Goal: Check status

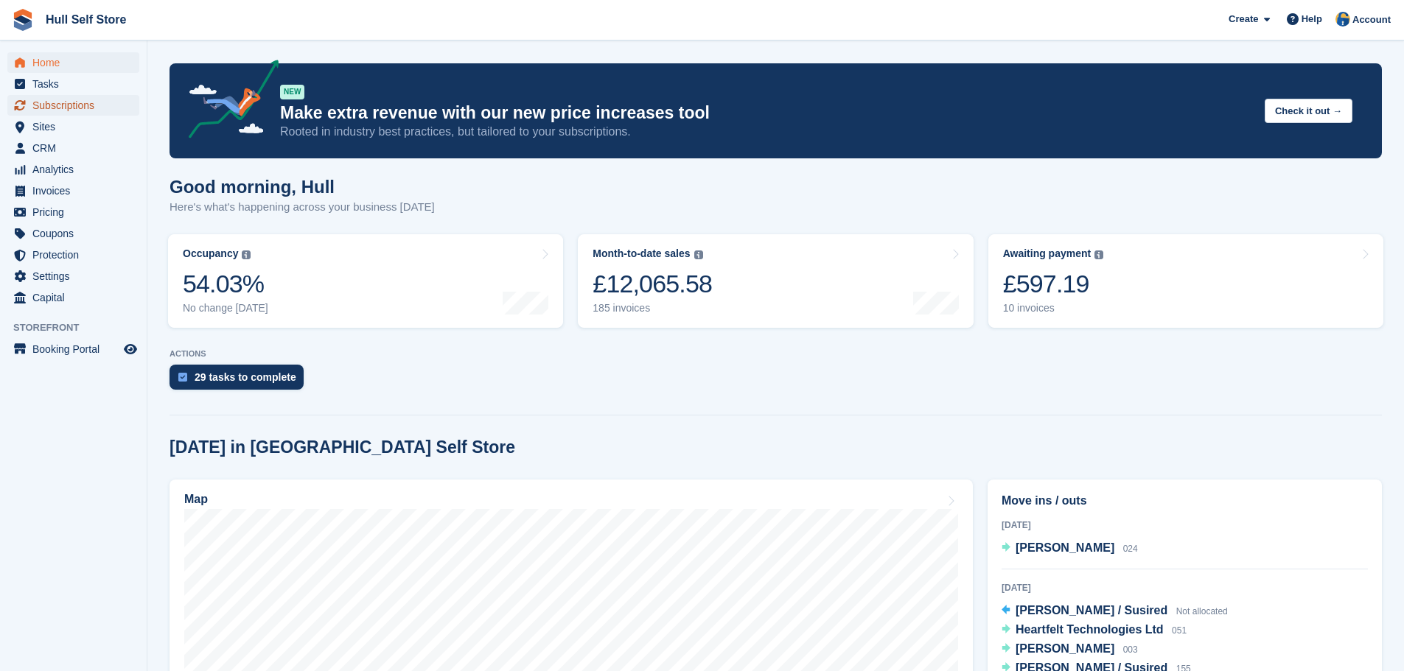
click at [70, 102] on span "Subscriptions" at bounding box center [76, 105] width 88 height 21
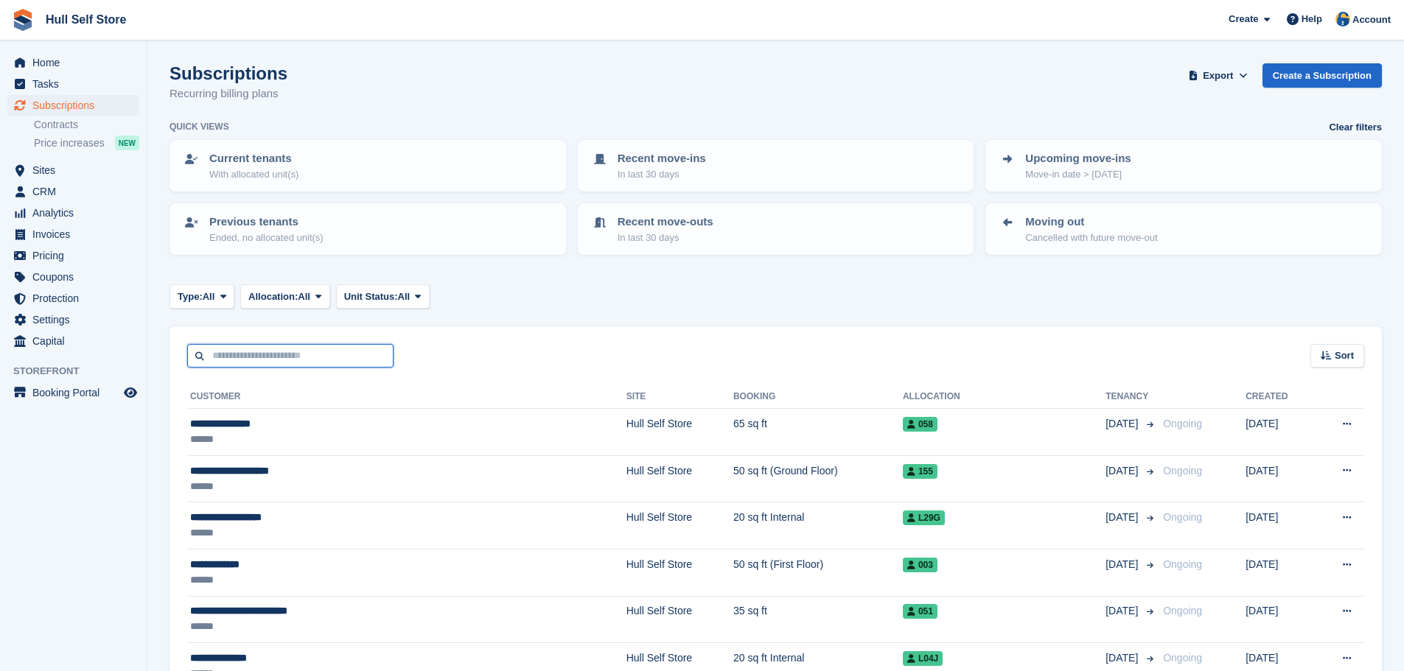
click at [315, 357] on input "text" at bounding box center [290, 356] width 206 height 24
type input "******"
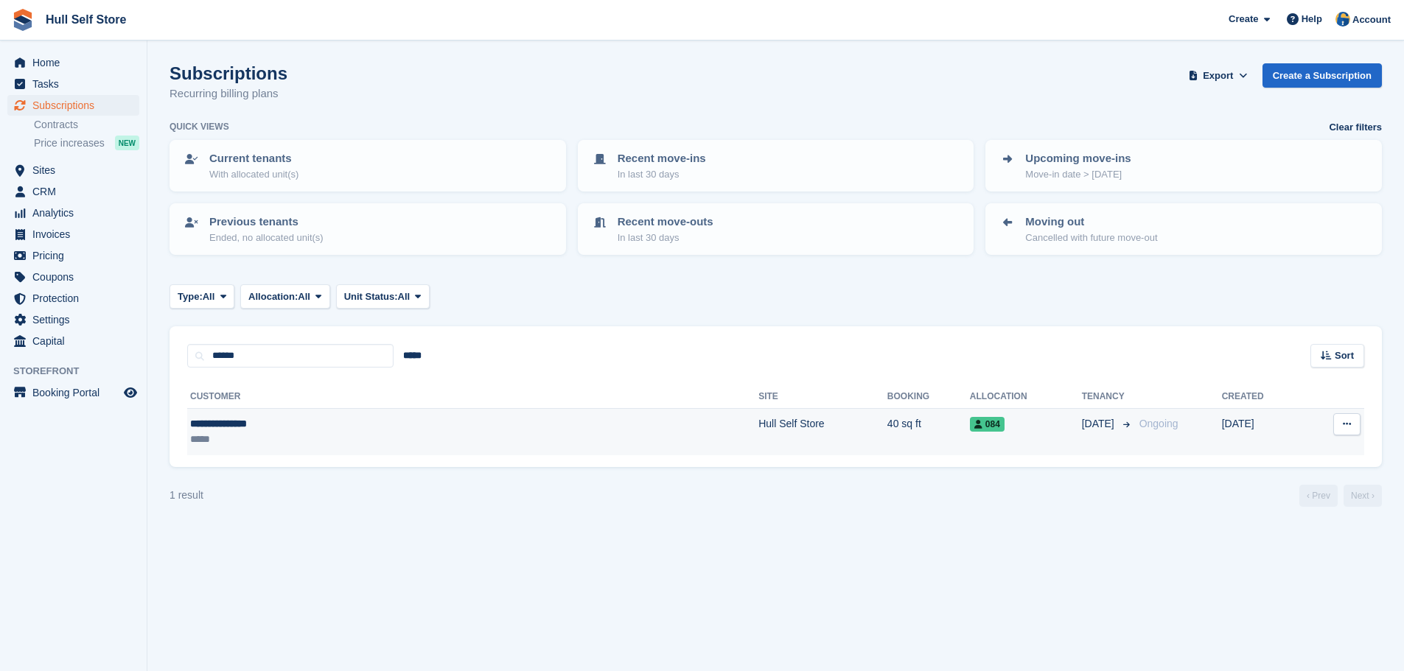
click at [335, 432] on div "*****" at bounding box center [335, 439] width 290 height 15
